Goal: Information Seeking & Learning: Learn about a topic

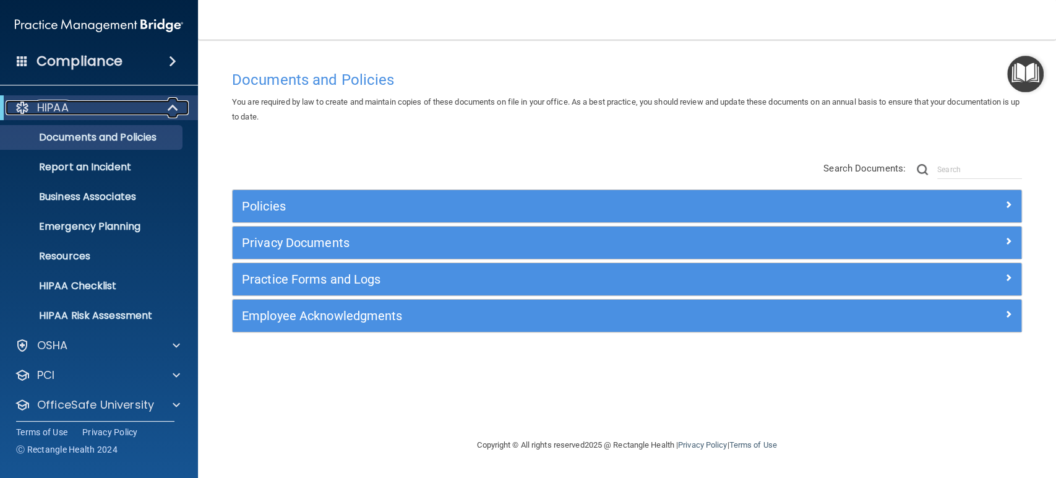
click at [176, 106] on span at bounding box center [174, 107] width 11 height 15
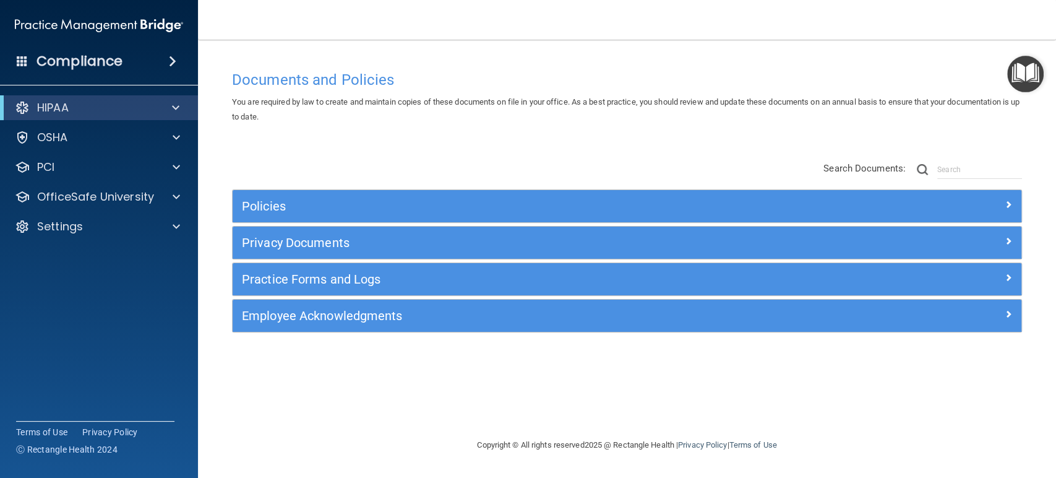
click at [102, 110] on div "HIPAA" at bounding box center [82, 107] width 153 height 15
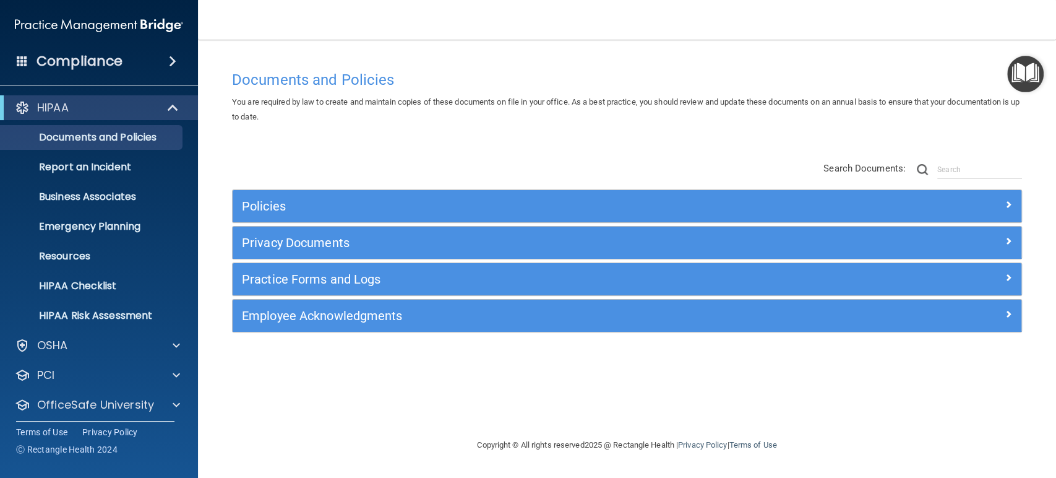
click at [85, 108] on div "HIPAA" at bounding box center [82, 107] width 153 height 15
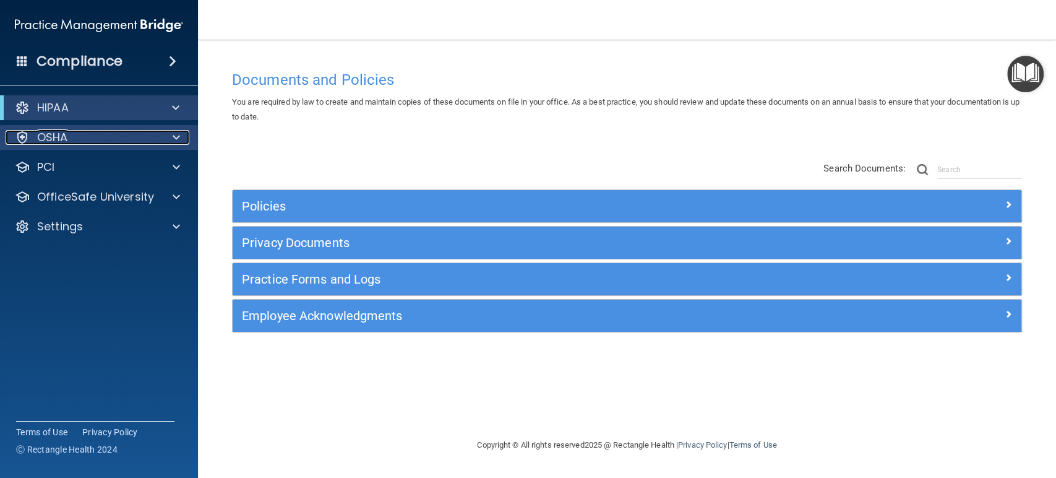
click at [75, 142] on div "OSHA" at bounding box center [82, 137] width 153 height 15
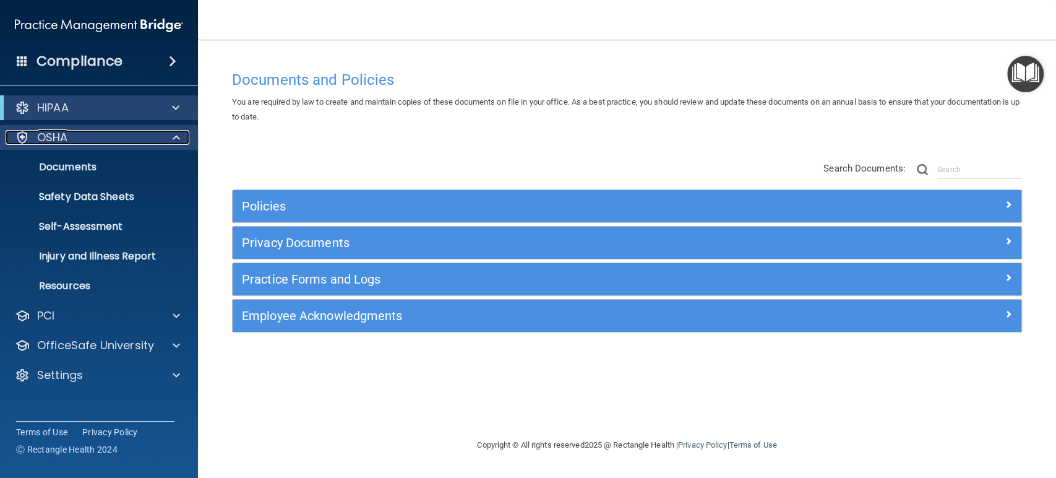
click at [75, 142] on div "OSHA" at bounding box center [82, 137] width 153 height 15
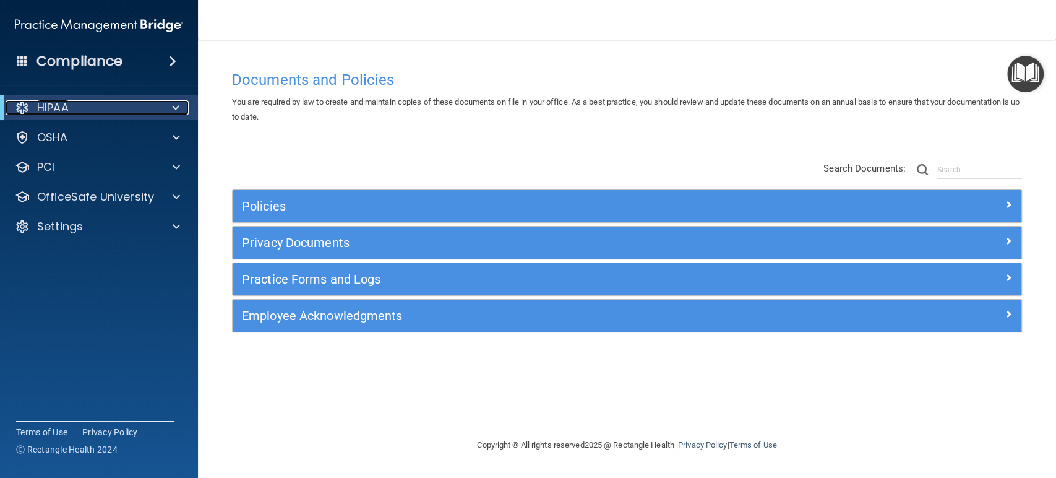
click at [87, 108] on div "HIPAA" at bounding box center [82, 107] width 153 height 15
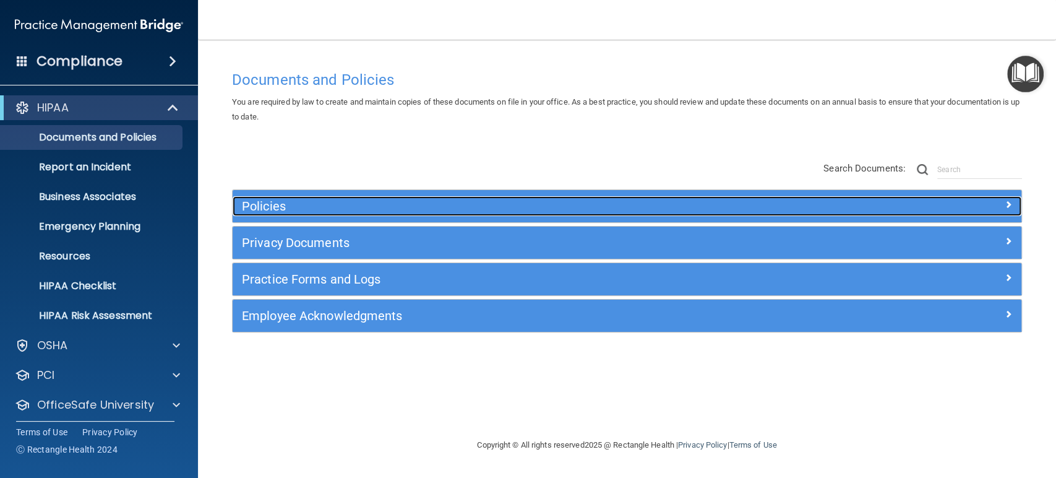
click at [261, 207] on h5 "Policies" at bounding box center [528, 206] width 573 height 14
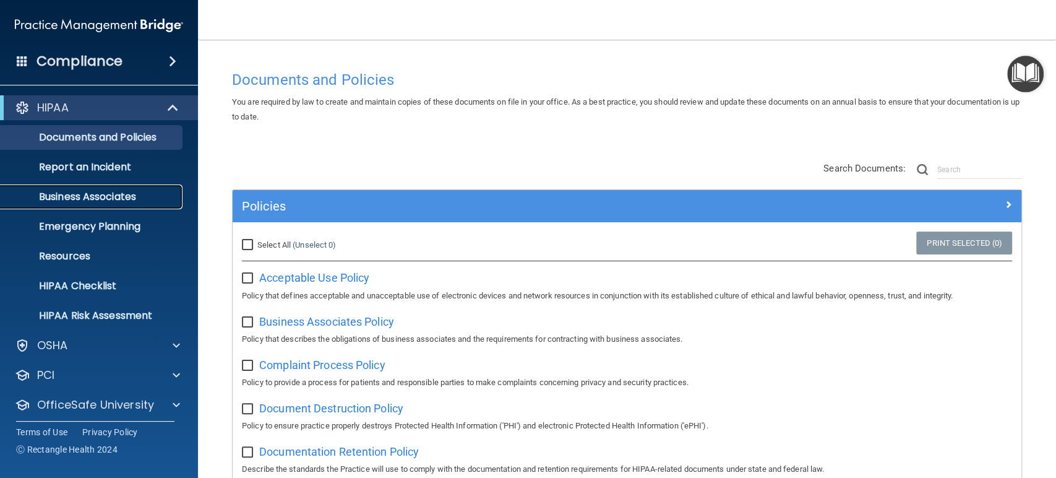
click at [123, 199] on p "Business Associates" at bounding box center [92, 197] width 169 height 12
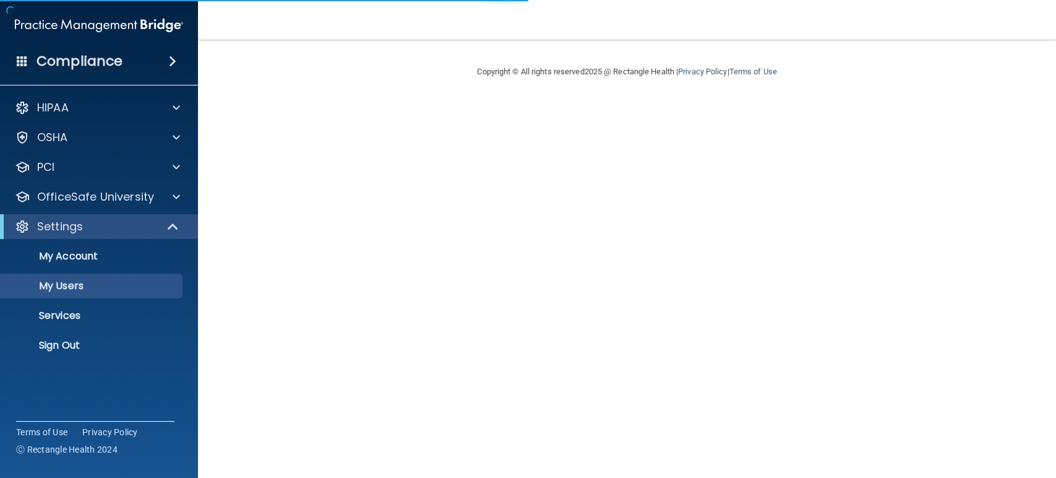
select select "20"
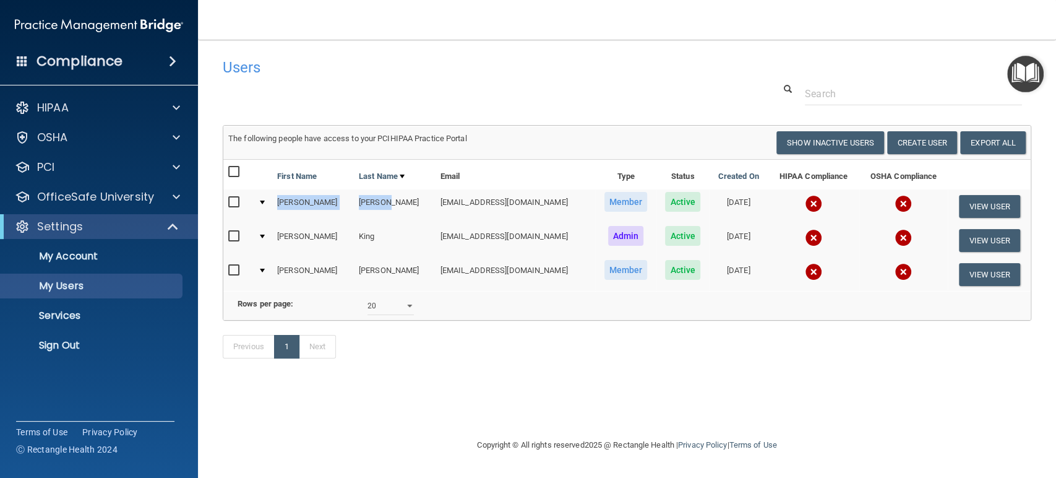
drag, startPoint x: 278, startPoint y: 204, endPoint x: 386, endPoint y: 200, distance: 108.3
click at [386, 200] on tr "Sally Johnson sjohnson@rectanglehealth.com Member Active 04/06/2023 View User" at bounding box center [626, 206] width 807 height 34
drag, startPoint x: 406, startPoint y: 202, endPoint x: 539, endPoint y: 190, distance: 134.1
click at [539, 190] on td "sjohnson@rectanglehealth.com" at bounding box center [516, 206] width 160 height 34
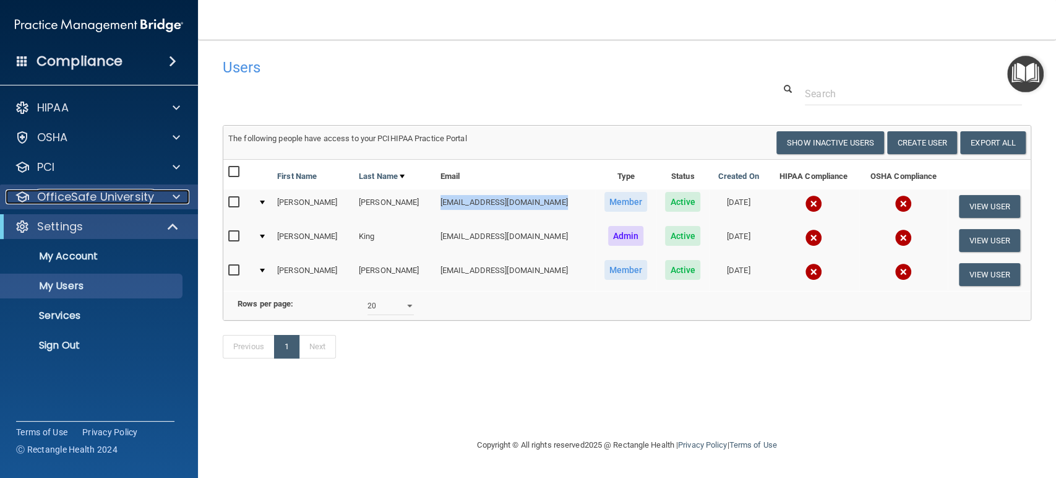
click at [175, 196] on span at bounding box center [176, 196] width 7 height 15
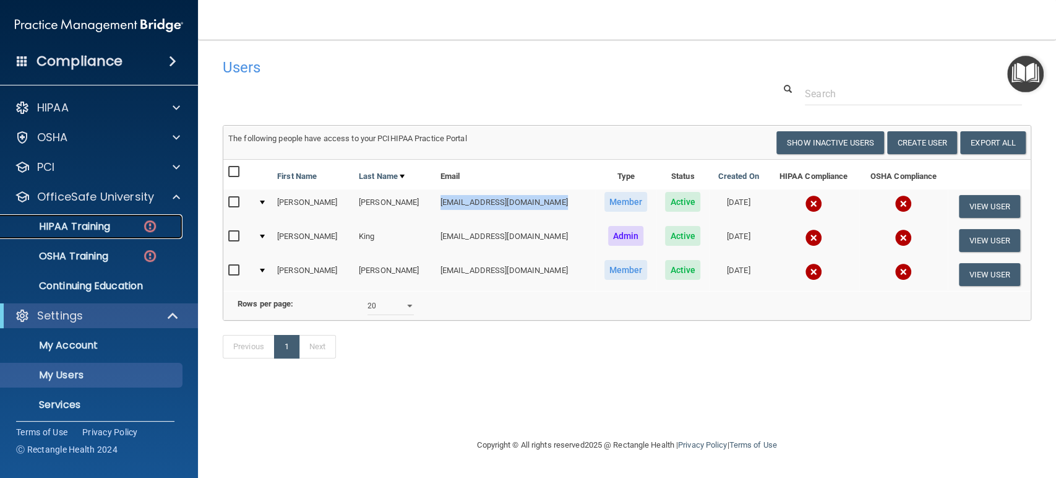
click at [79, 232] on p "HIPAA Training" at bounding box center [59, 226] width 102 height 12
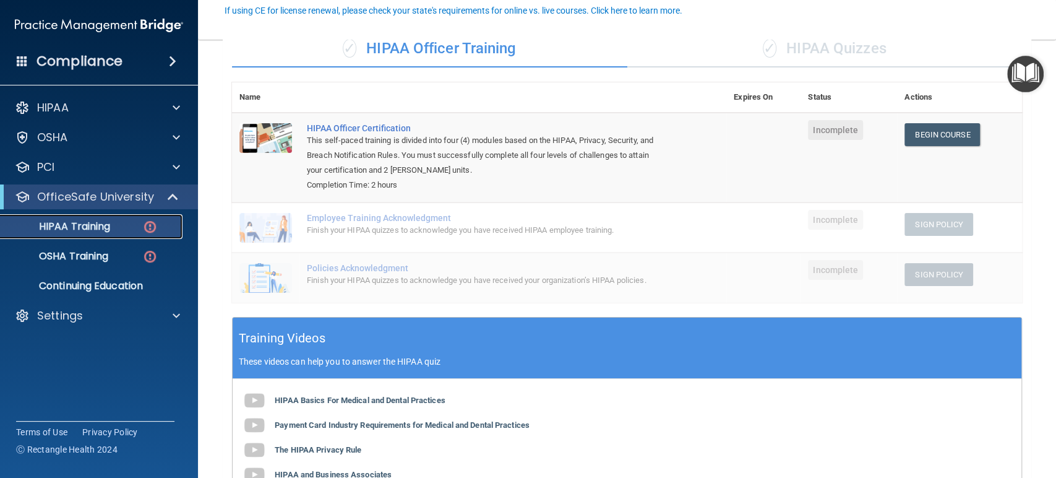
scroll to position [137, 0]
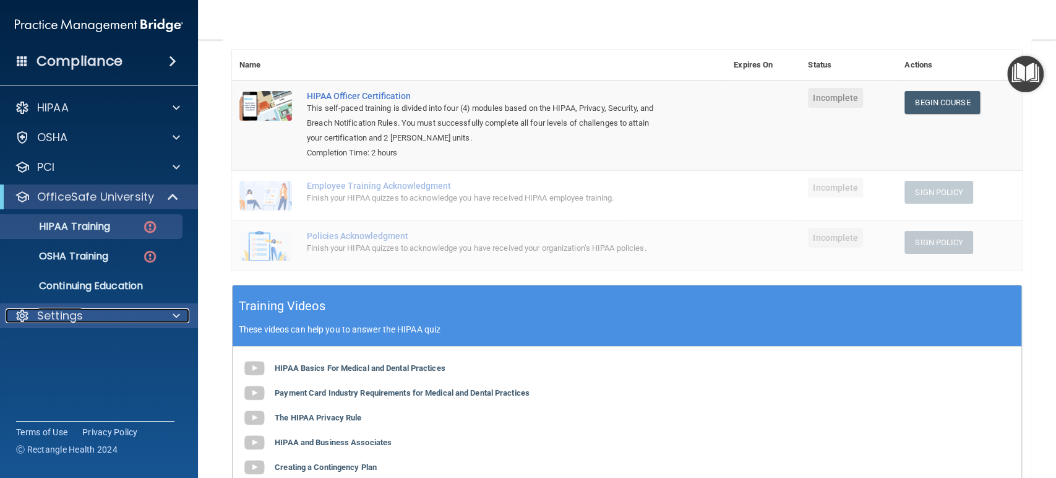
click at [173, 312] on span at bounding box center [176, 315] width 7 height 15
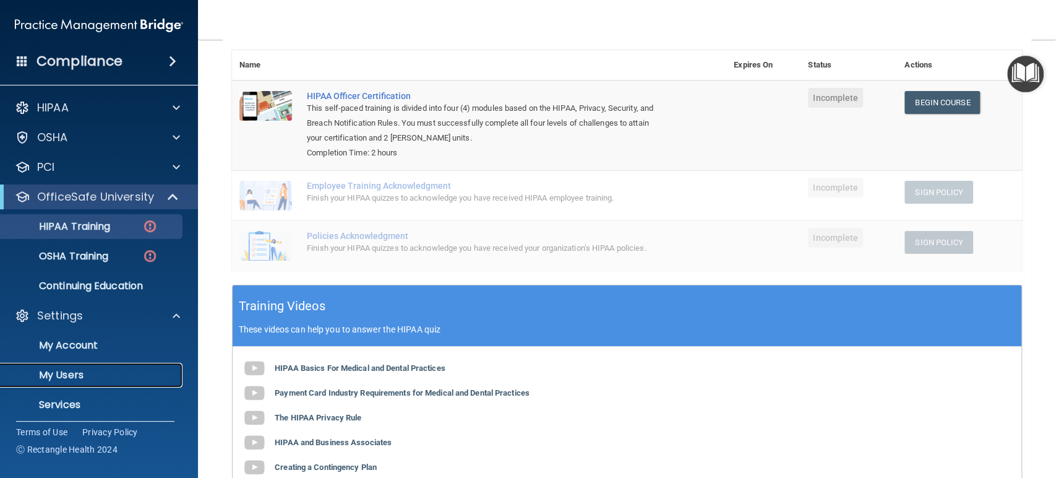
click at [123, 374] on p "My Users" at bounding box center [92, 375] width 169 height 12
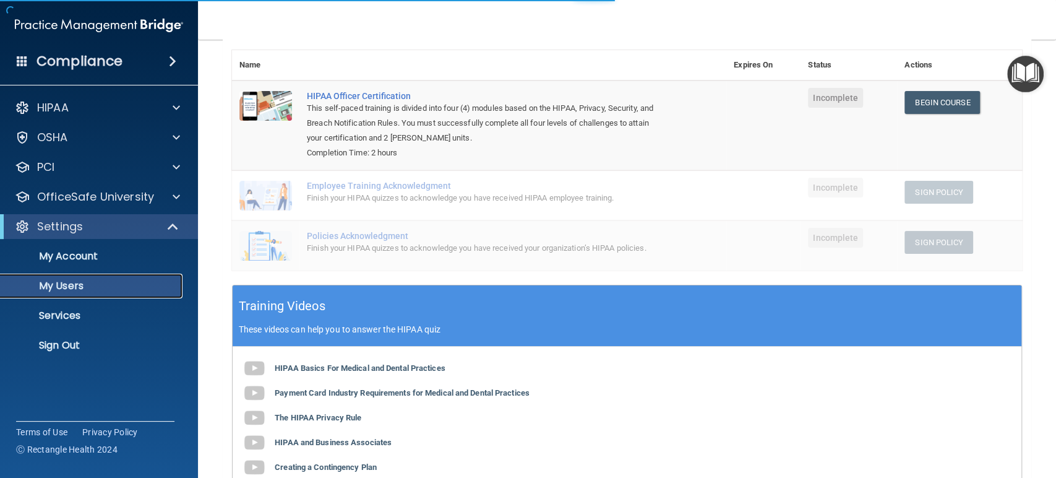
select select "20"
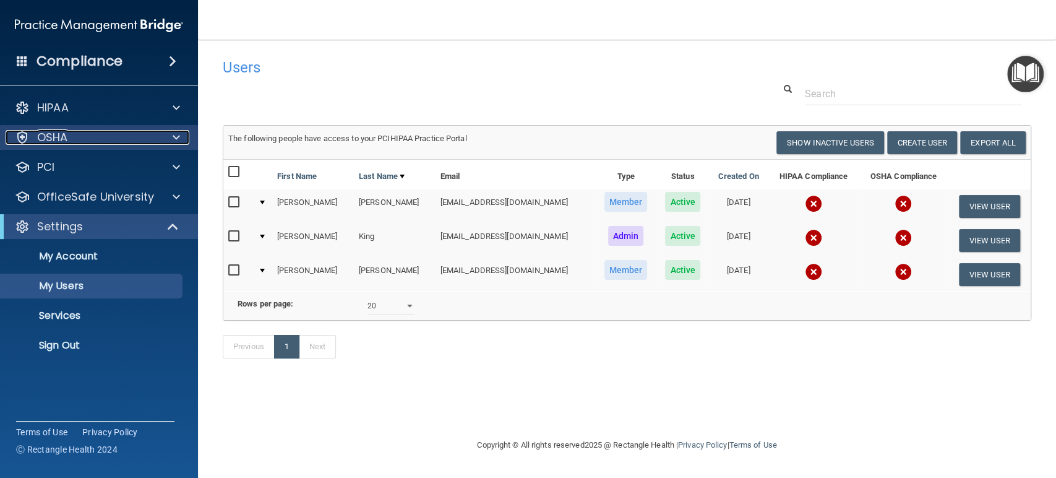
click at [181, 131] on div at bounding box center [174, 137] width 31 height 15
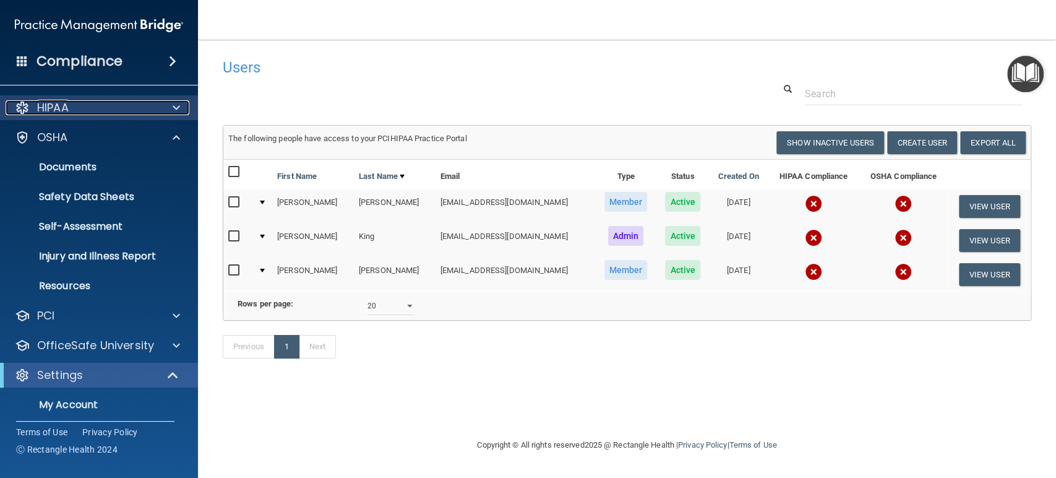
click at [180, 107] on div at bounding box center [174, 107] width 31 height 15
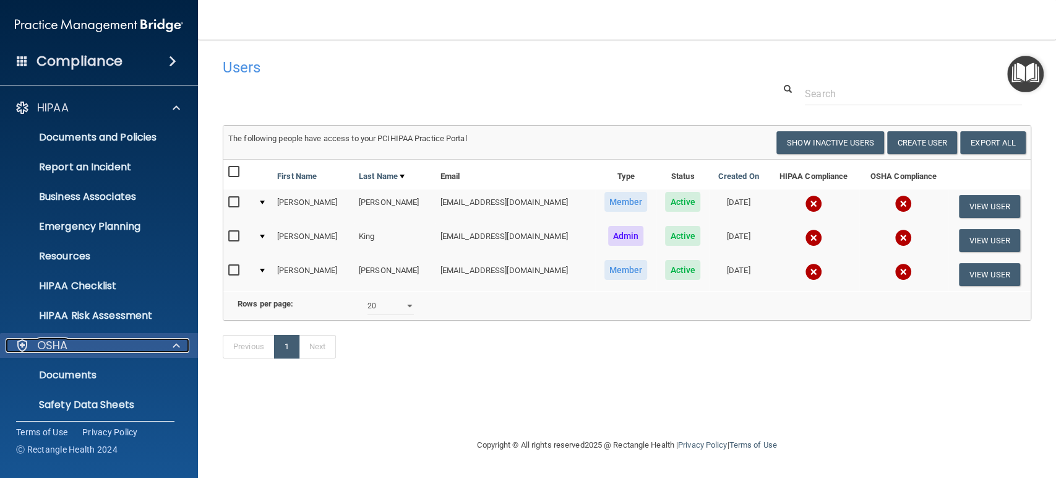
click at [173, 345] on span at bounding box center [176, 345] width 7 height 15
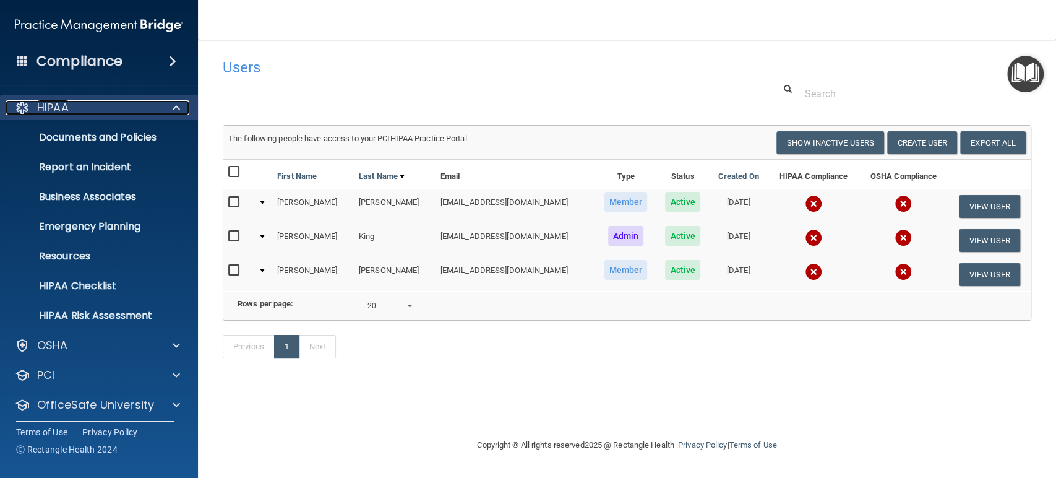
click at [173, 106] on span at bounding box center [176, 107] width 7 height 15
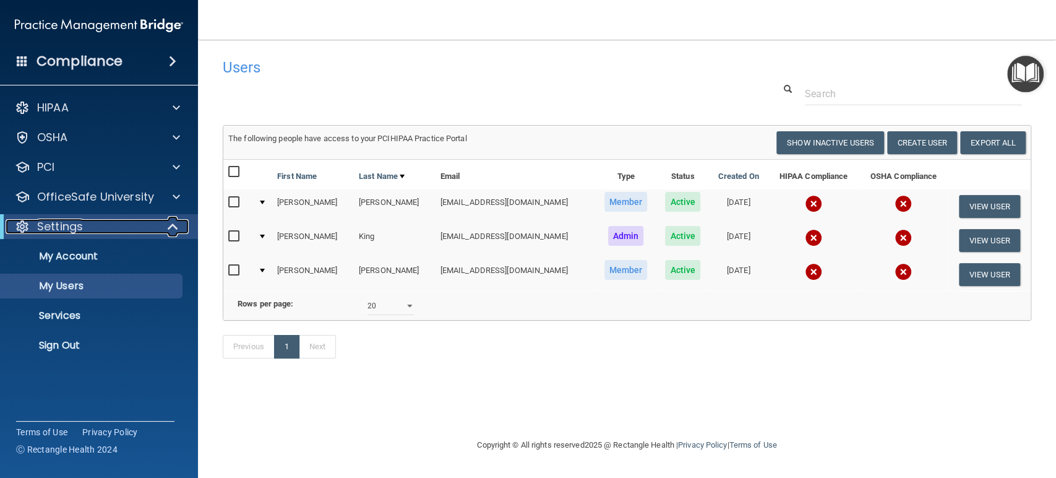
click at [172, 221] on span at bounding box center [174, 226] width 11 height 15
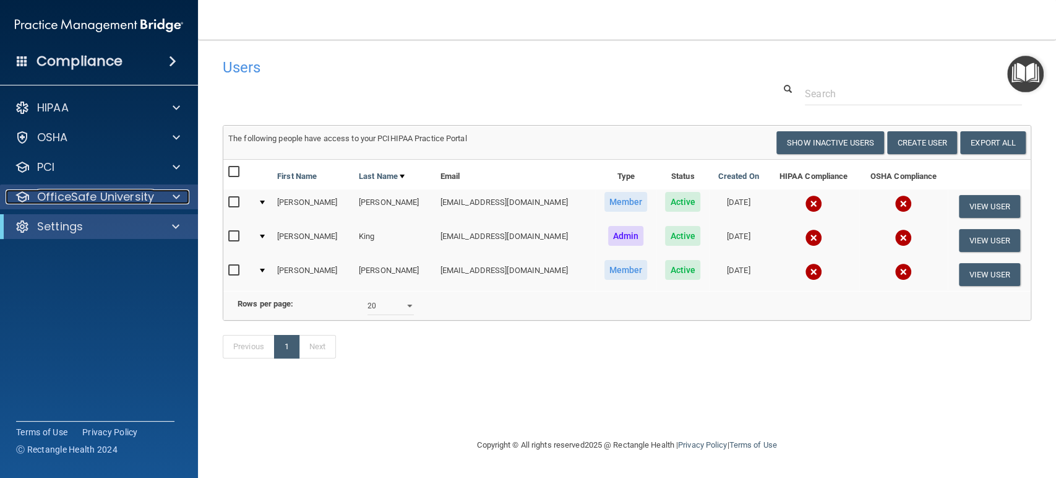
click at [176, 197] on span at bounding box center [176, 196] width 7 height 15
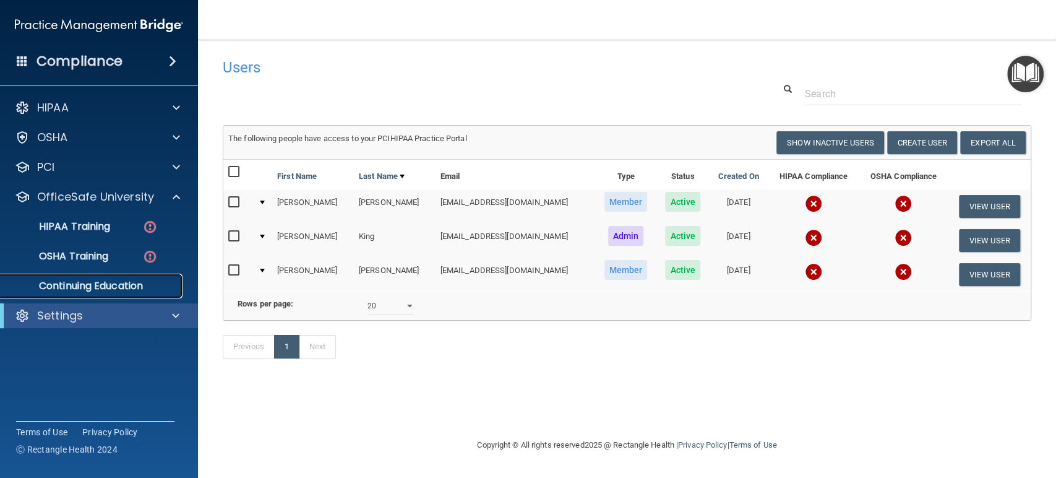
click at [60, 284] on p "Continuing Education" at bounding box center [92, 286] width 169 height 12
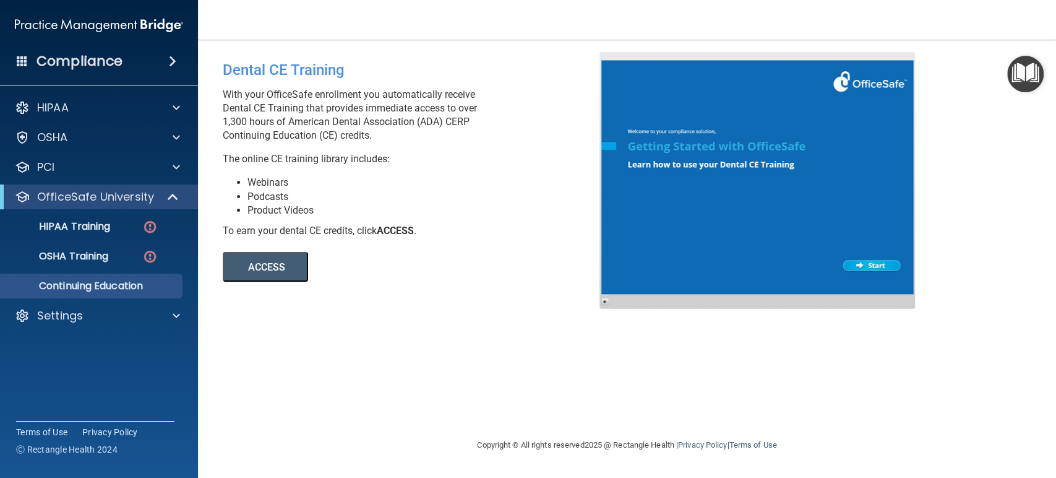
click at [282, 260] on button "ACCESS" at bounding box center [265, 267] width 85 height 30
click at [160, 105] on div at bounding box center [174, 107] width 31 height 15
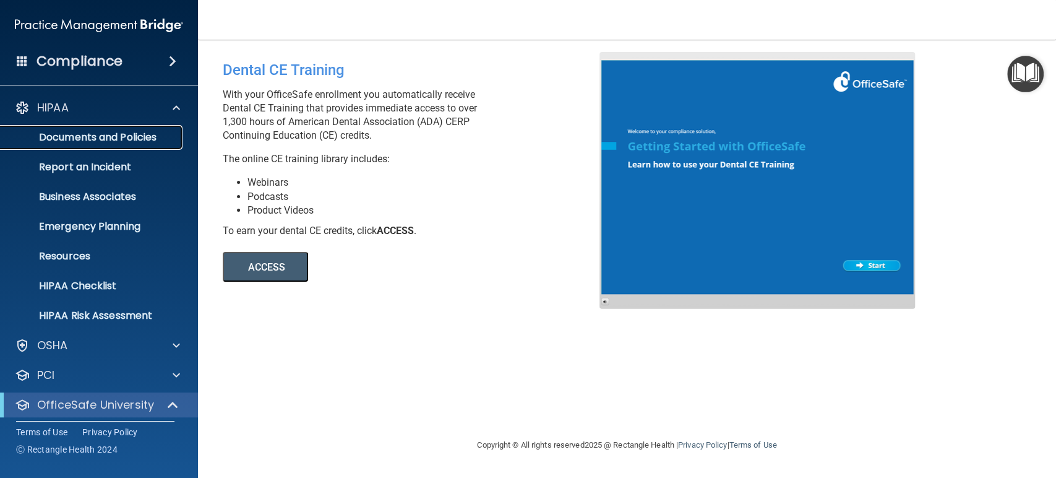
click at [158, 128] on link "Documents and Policies" at bounding box center [85, 137] width 195 height 25
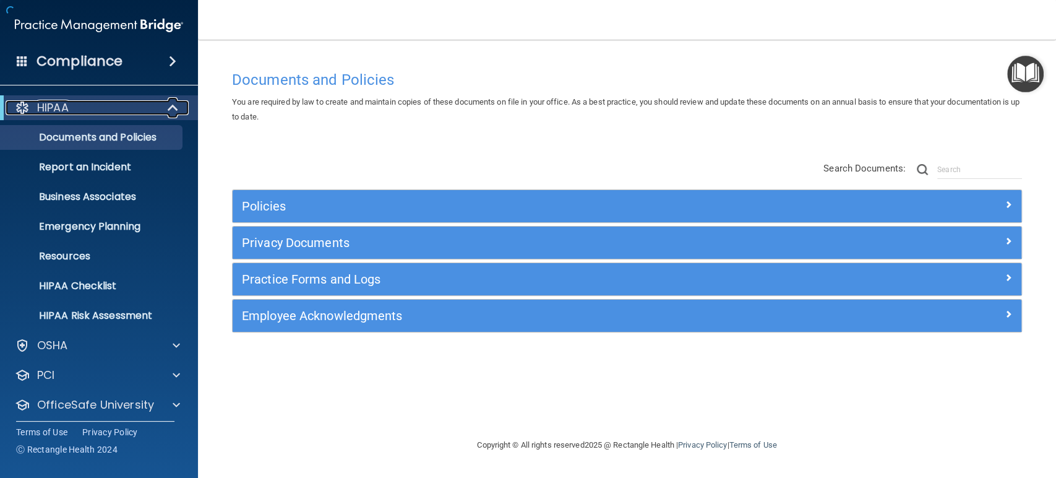
click at [173, 103] on span at bounding box center [174, 107] width 11 height 15
